Goal: Information Seeking & Learning: Learn about a topic

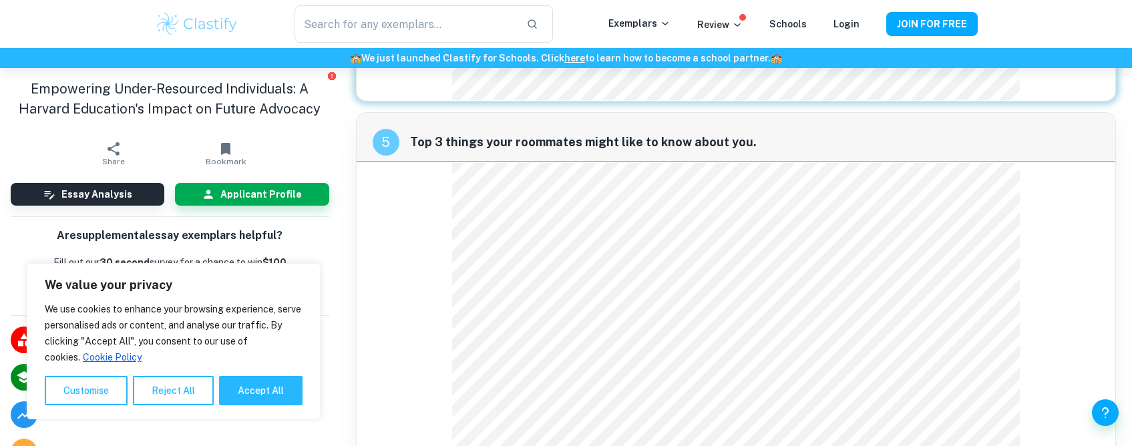
scroll to position [1729, 0]
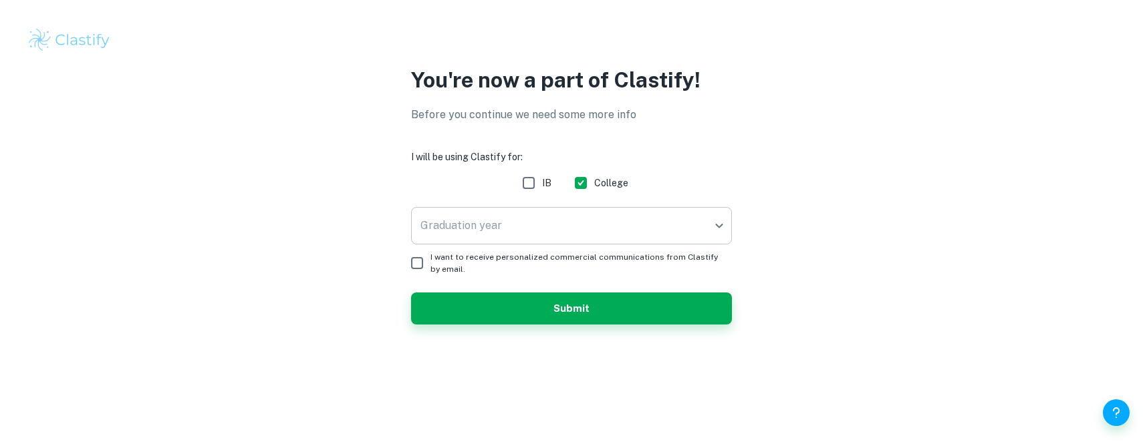
click at [595, 230] on body "We value your privacy We use cookies to enhance your browsing experience, serve…" at bounding box center [571, 223] width 1143 height 446
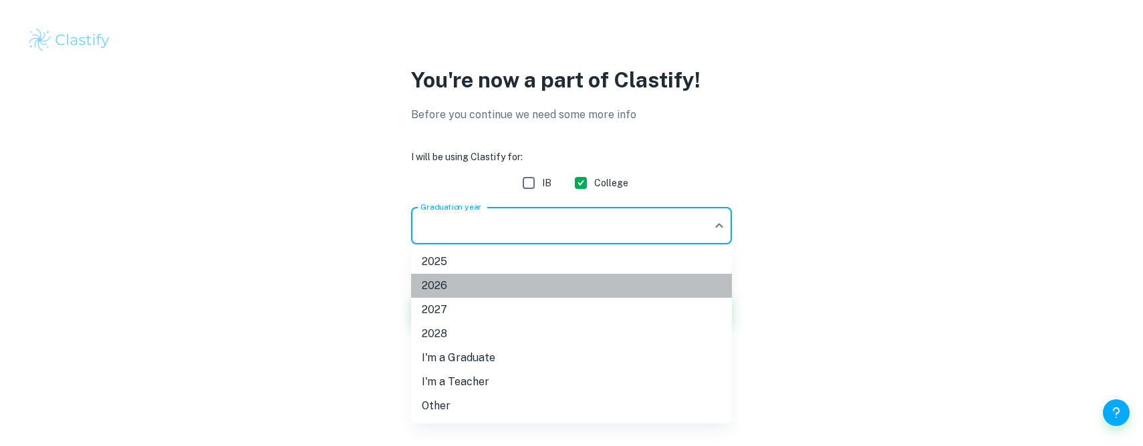
click at [459, 287] on li "2026" at bounding box center [571, 286] width 321 height 24
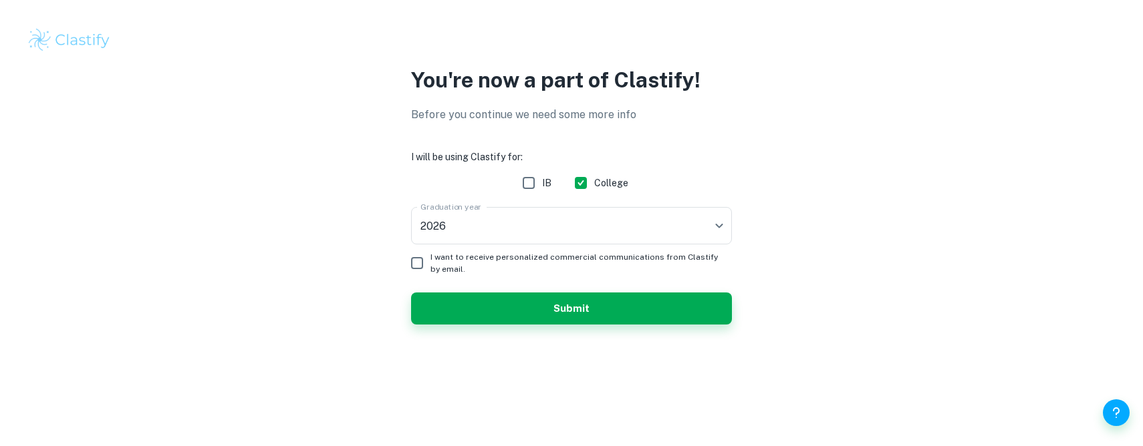
click at [433, 263] on span "I want to receive personalized commercial communications from Clastify by email." at bounding box center [575, 263] width 291 height 24
click at [430, 263] on input "I want to receive personalized commercial communications from Clastify by email." at bounding box center [417, 263] width 27 height 27
click at [424, 254] on input "I want to receive personalized commercial communications from Clastify by email." at bounding box center [417, 263] width 27 height 27
checkbox input "false"
click at [536, 319] on button "Submit" at bounding box center [571, 309] width 321 height 32
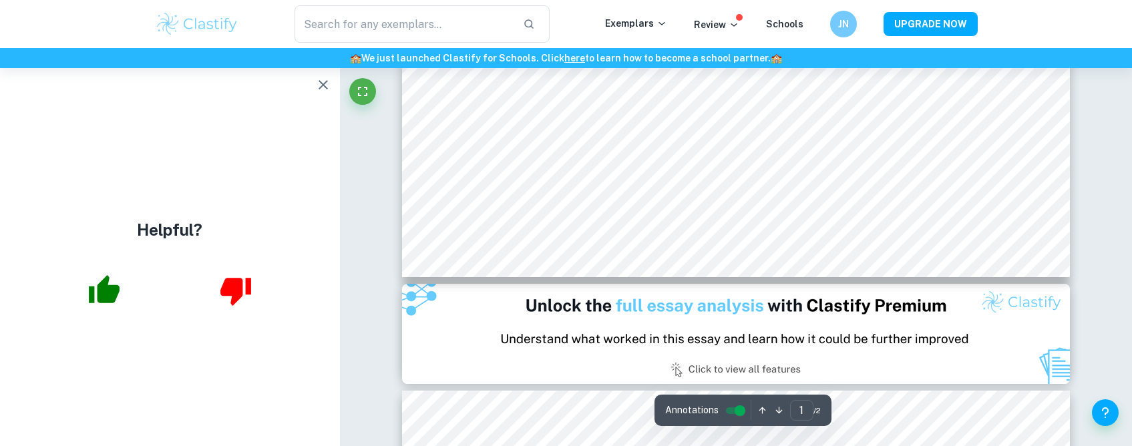
scroll to position [1018, 0]
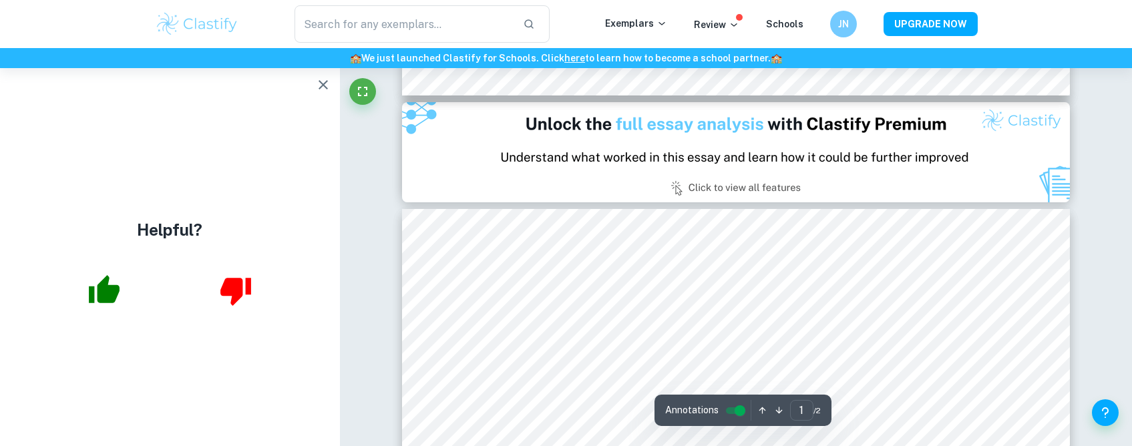
type input "2"
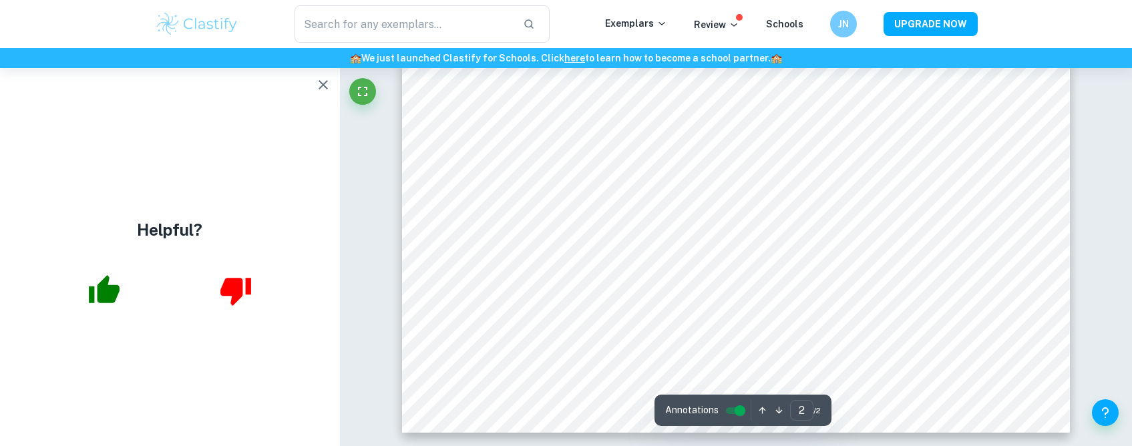
scroll to position [1023, 0]
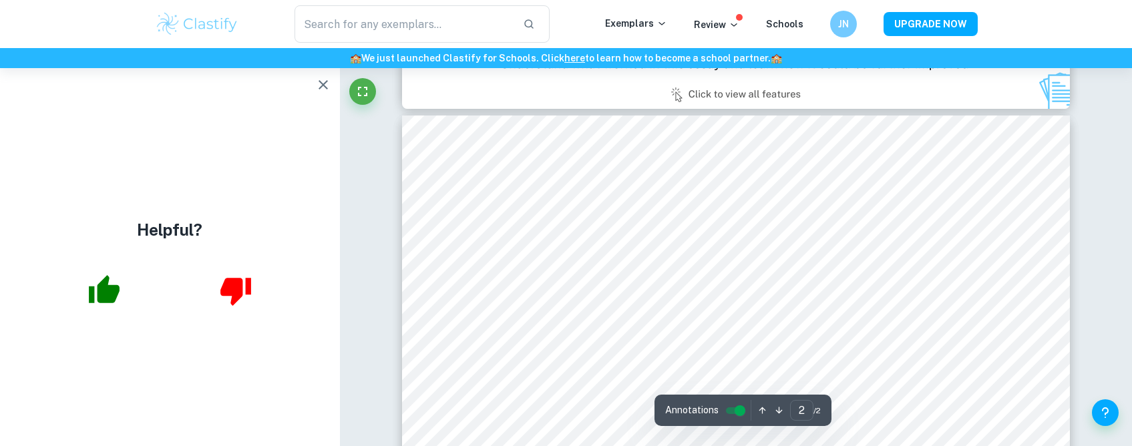
click at [325, 81] on icon "button" at bounding box center [323, 85] width 16 height 16
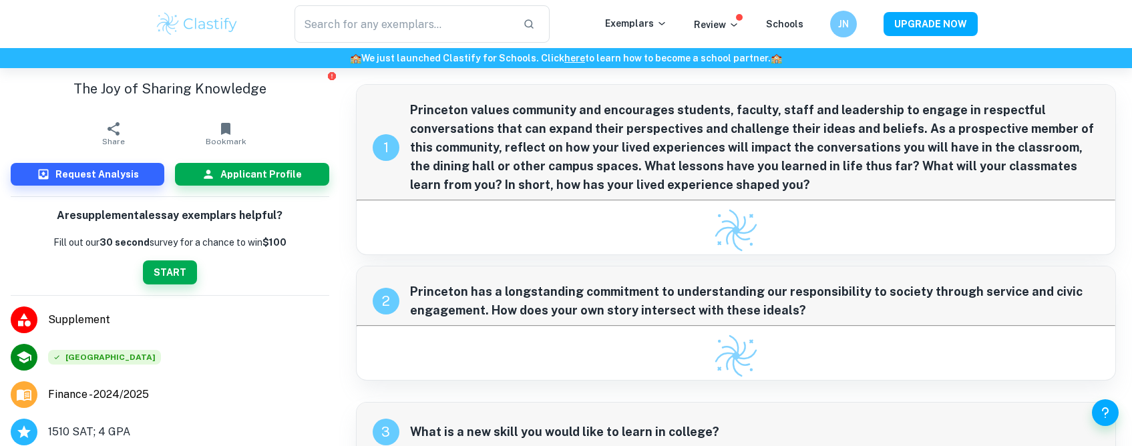
checkbox input "true"
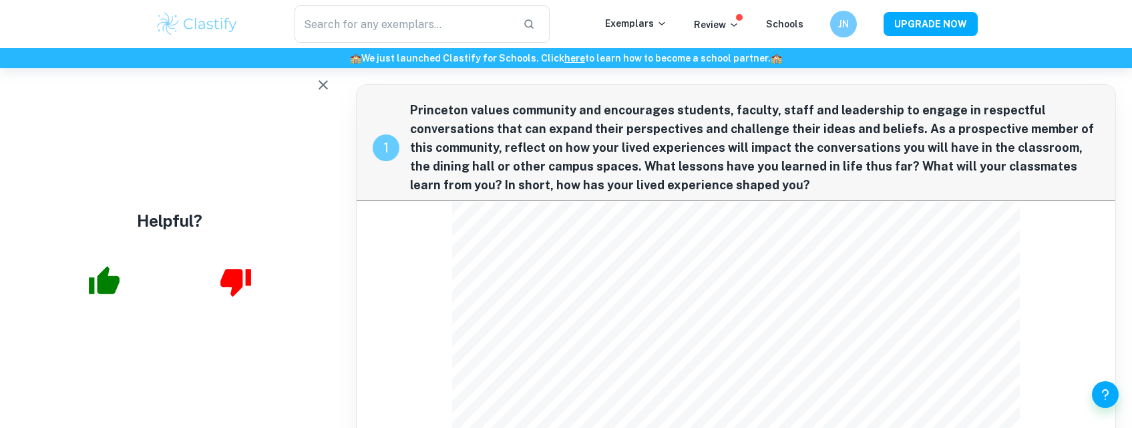
click at [320, 82] on icon "button" at bounding box center [323, 84] width 9 height 9
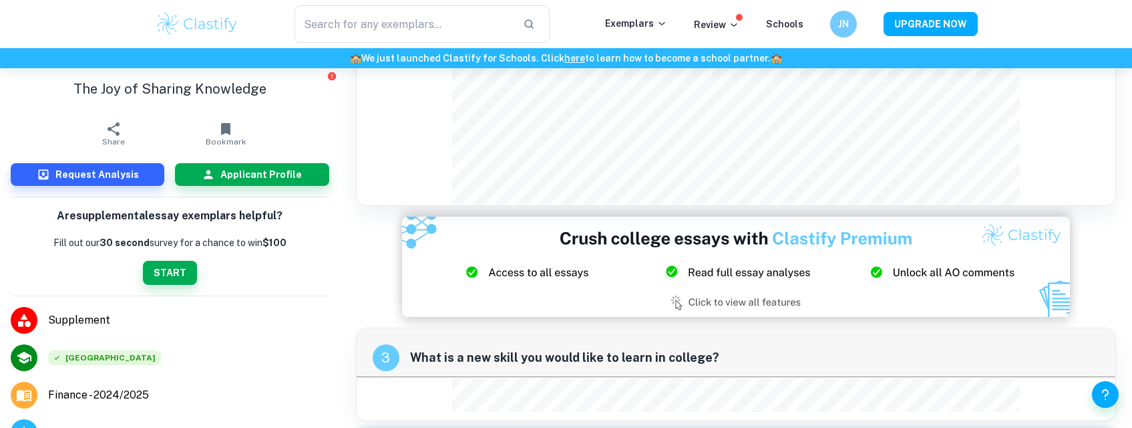
scroll to position [1092, 0]
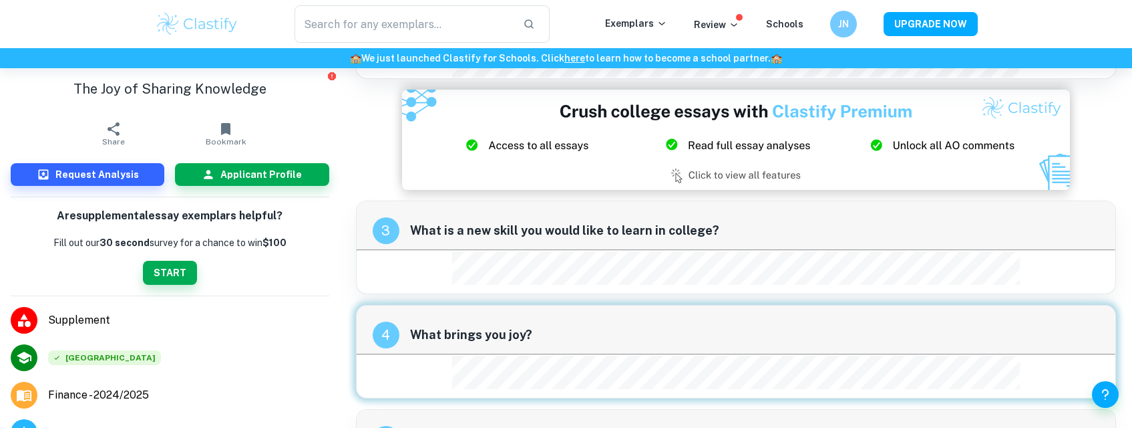
click at [910, 222] on span "What is a new skill you would like to learn in college?" at bounding box center [755, 230] width 690 height 19
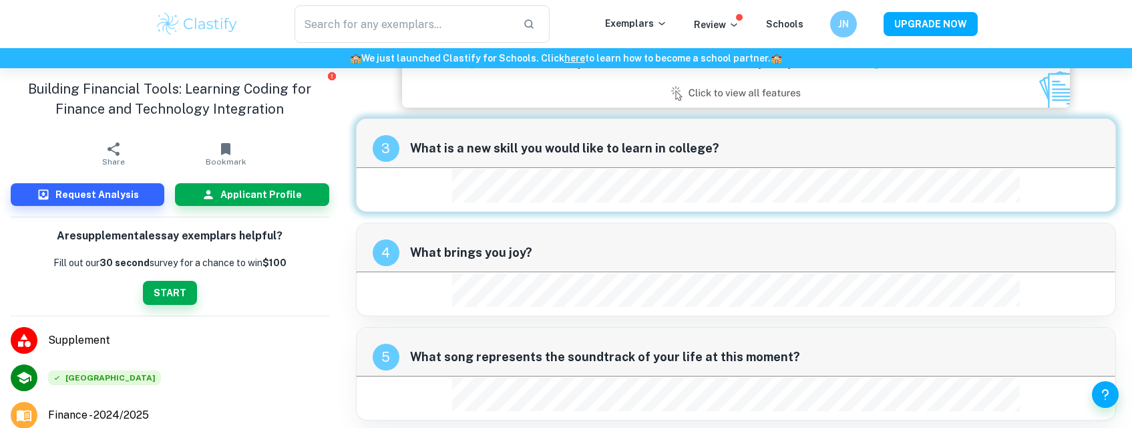
scroll to position [1183, 0]
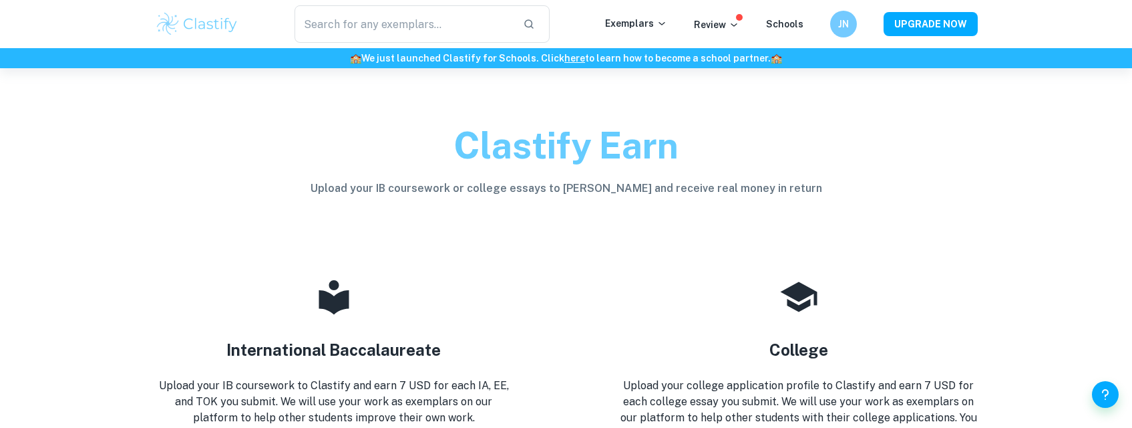
scroll to position [108, 0]
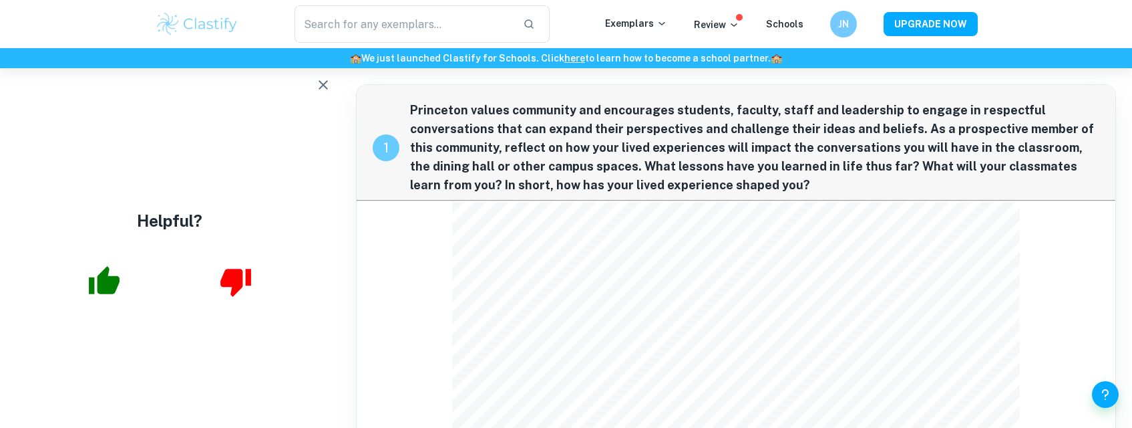
scroll to position [523, 0]
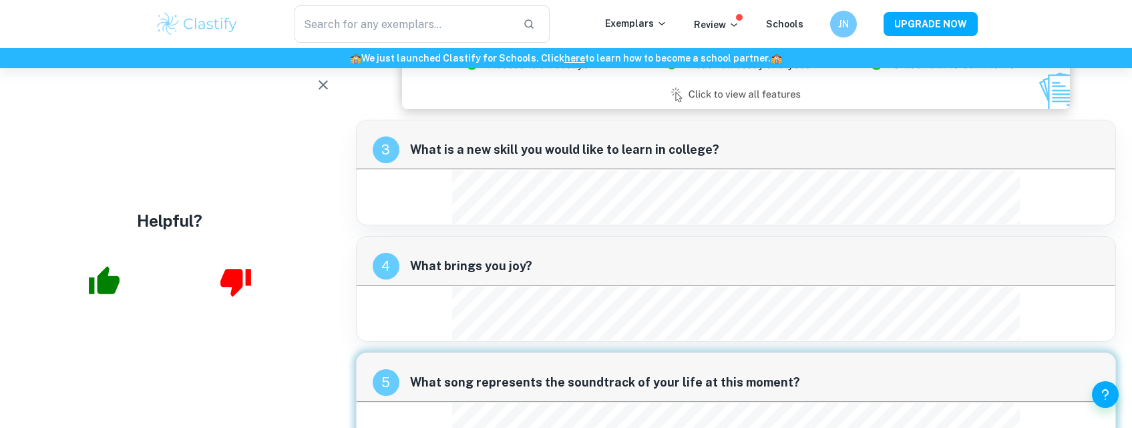
scroll to position [1097, 0]
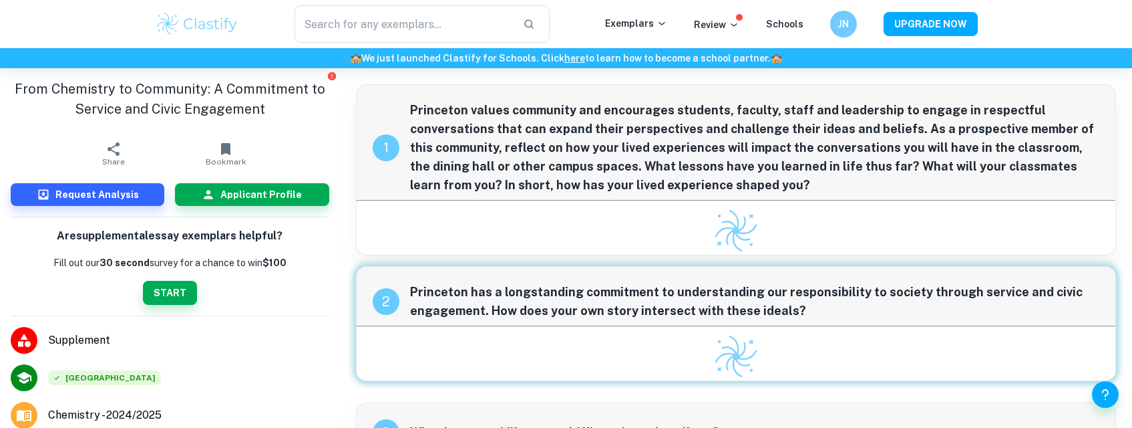
checkbox input "true"
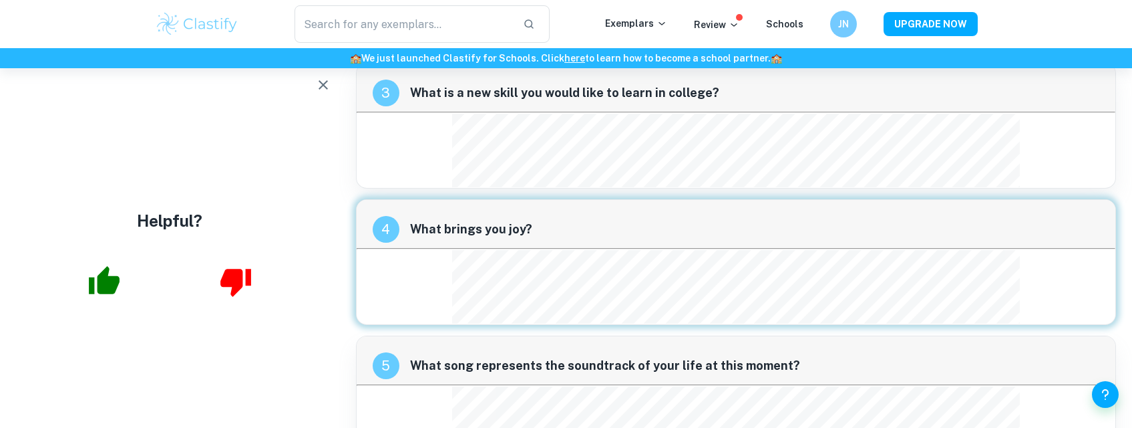
scroll to position [1239, 0]
